Goal: Transaction & Acquisition: Purchase product/service

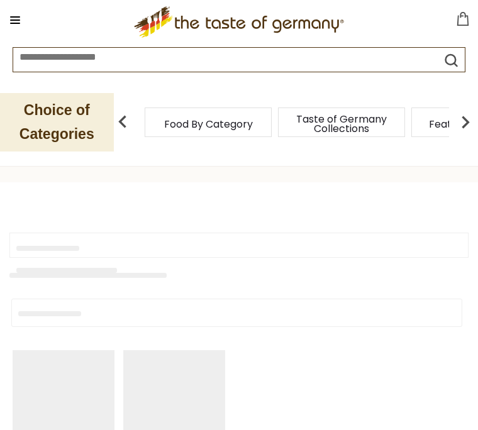
type input "**********"
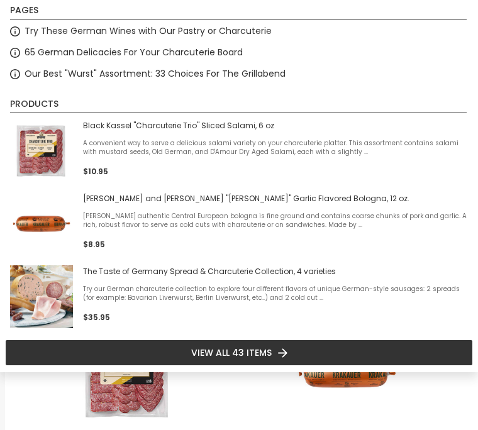
scroll to position [158, 0]
click at [306, 354] on li "View all 43 items" at bounding box center [239, 352] width 468 height 26
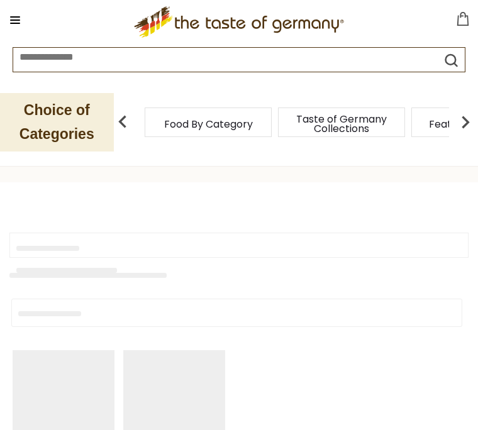
type input "**********"
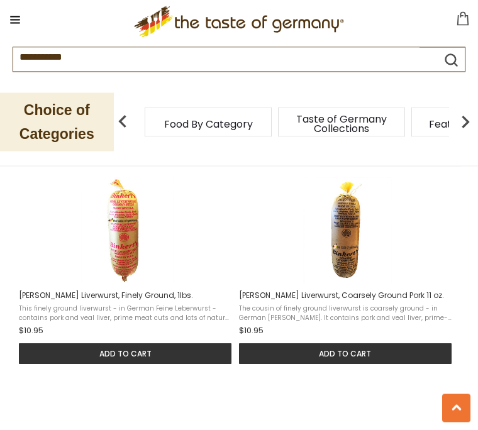
scroll to position [994, 0]
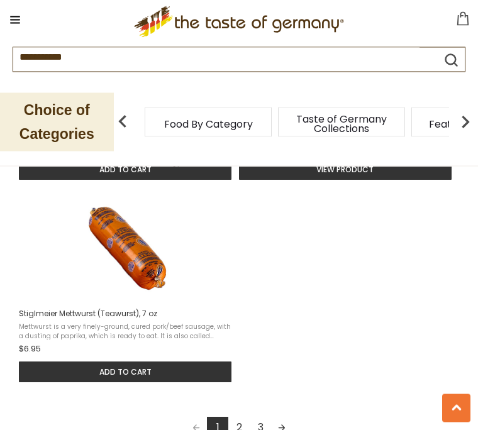
click at [240, 417] on link "2" at bounding box center [238, 427] width 21 height 21
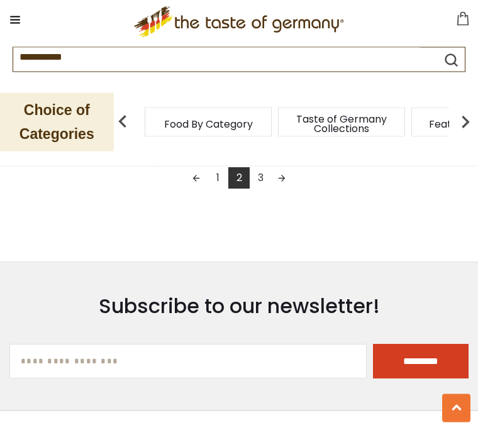
scroll to position [1862, 0]
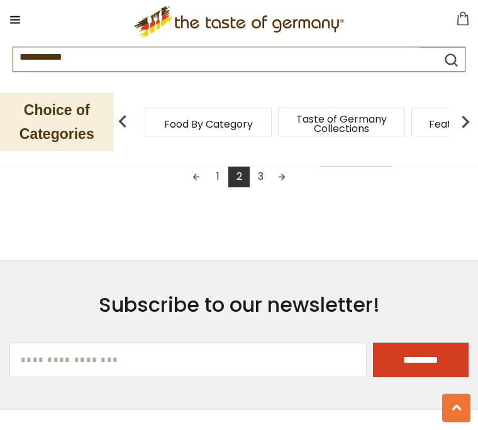
click at [267, 180] on link "3" at bounding box center [260, 177] width 21 height 21
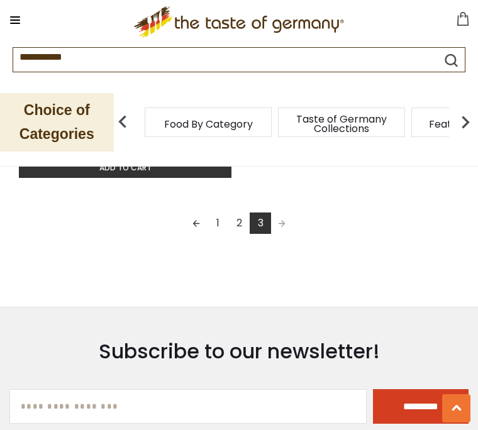
scroll to position [1563, 0]
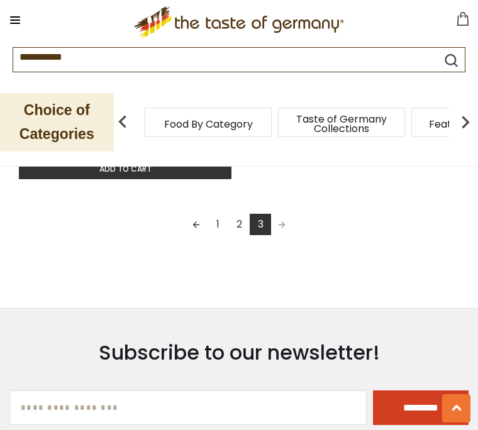
click at [290, 235] on span "Pagination" at bounding box center [281, 224] width 21 height 21
click at [269, 235] on link "3" at bounding box center [260, 224] width 21 height 21
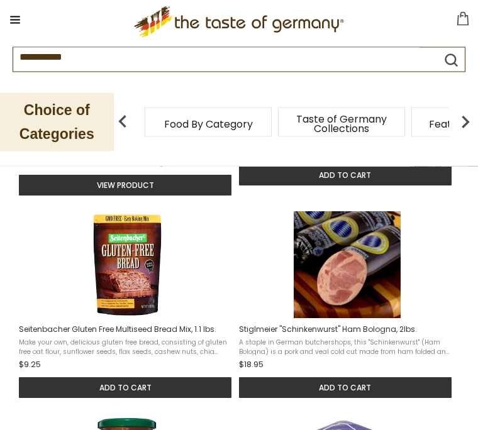
scroll to position [363, 0]
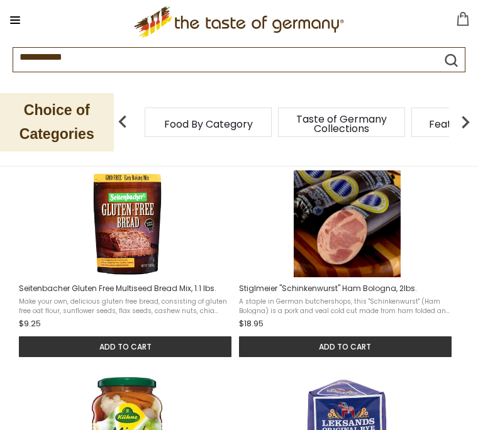
click at [349, 233] on img "Stiglmeier" at bounding box center [347, 223] width 107 height 107
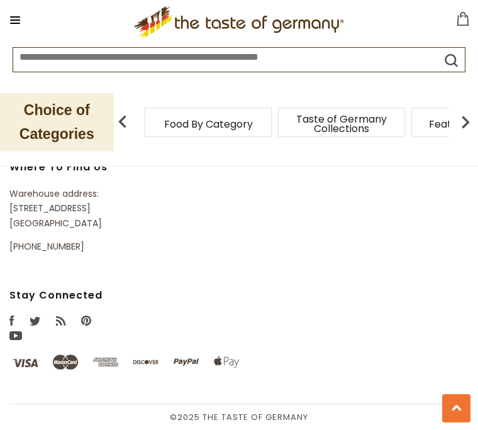
scroll to position [2269, 0]
